Goal: Transaction & Acquisition: Purchase product/service

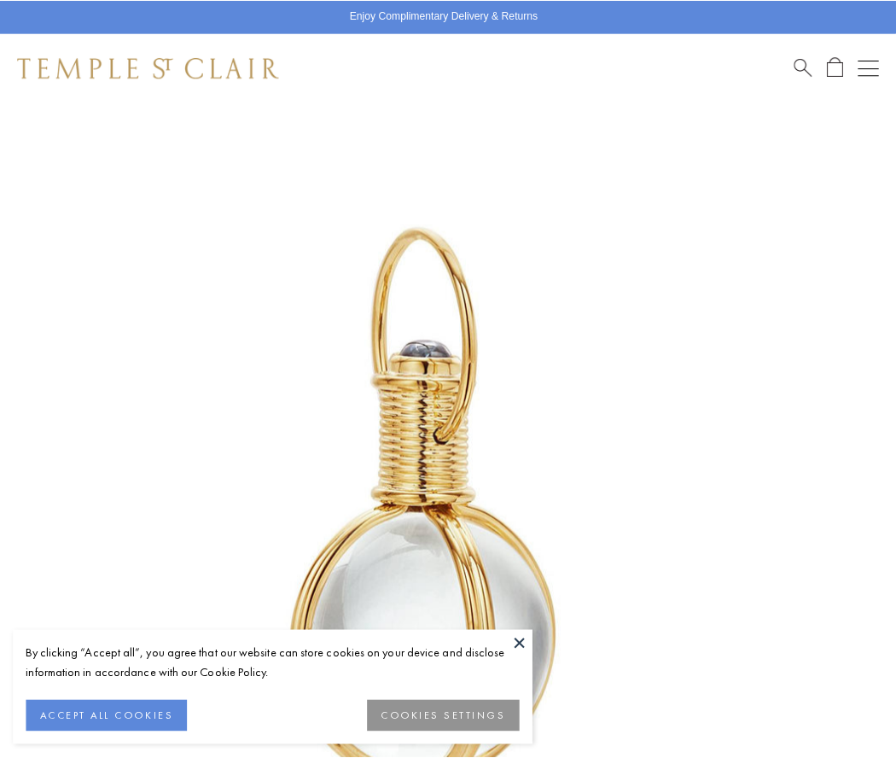
scroll to position [442, 0]
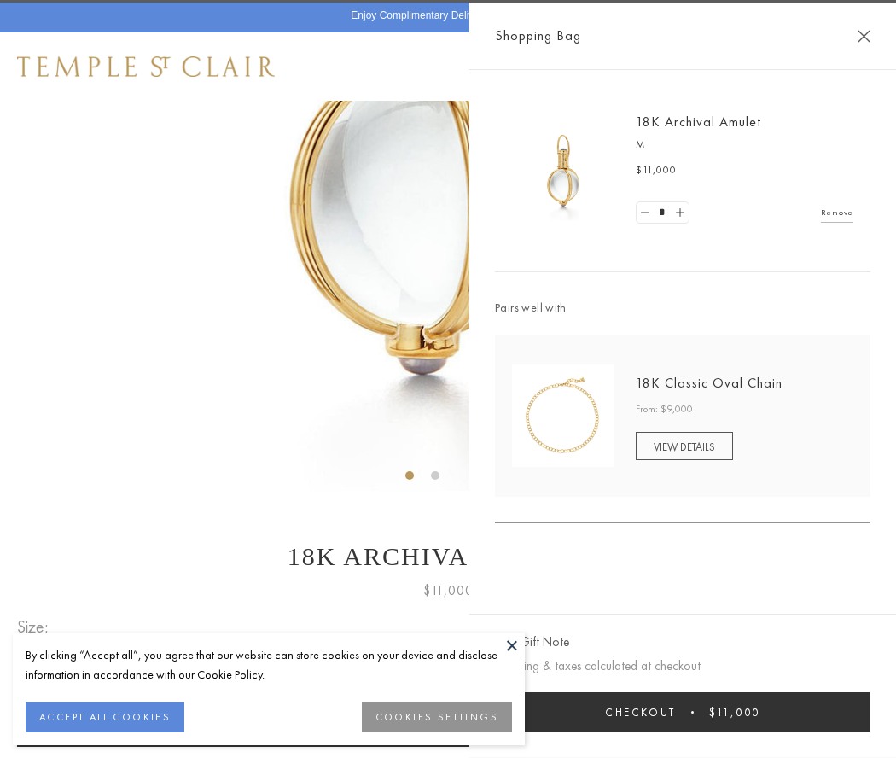
click at [682, 711] on button "Checkout $11,000" at bounding box center [682, 712] width 375 height 40
